Goal: Task Accomplishment & Management: Complete application form

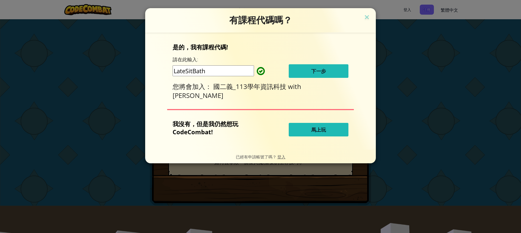
click at [319, 68] on button "下一步" at bounding box center [319, 71] width 60 height 14
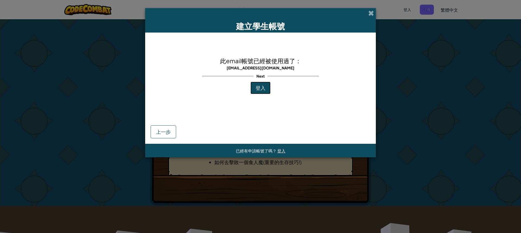
click at [268, 91] on button "登入" at bounding box center [261, 88] width 20 height 12
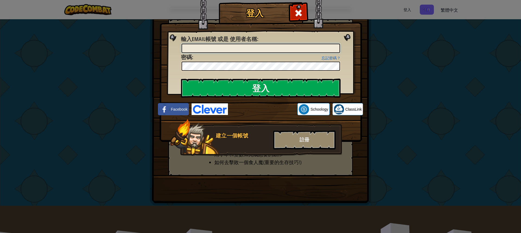
click at [281, 52] on input "輸入Email帳號 或是 使用者名稱 :" at bounding box center [261, 48] width 159 height 9
